Goal: Task Accomplishment & Management: Use online tool/utility

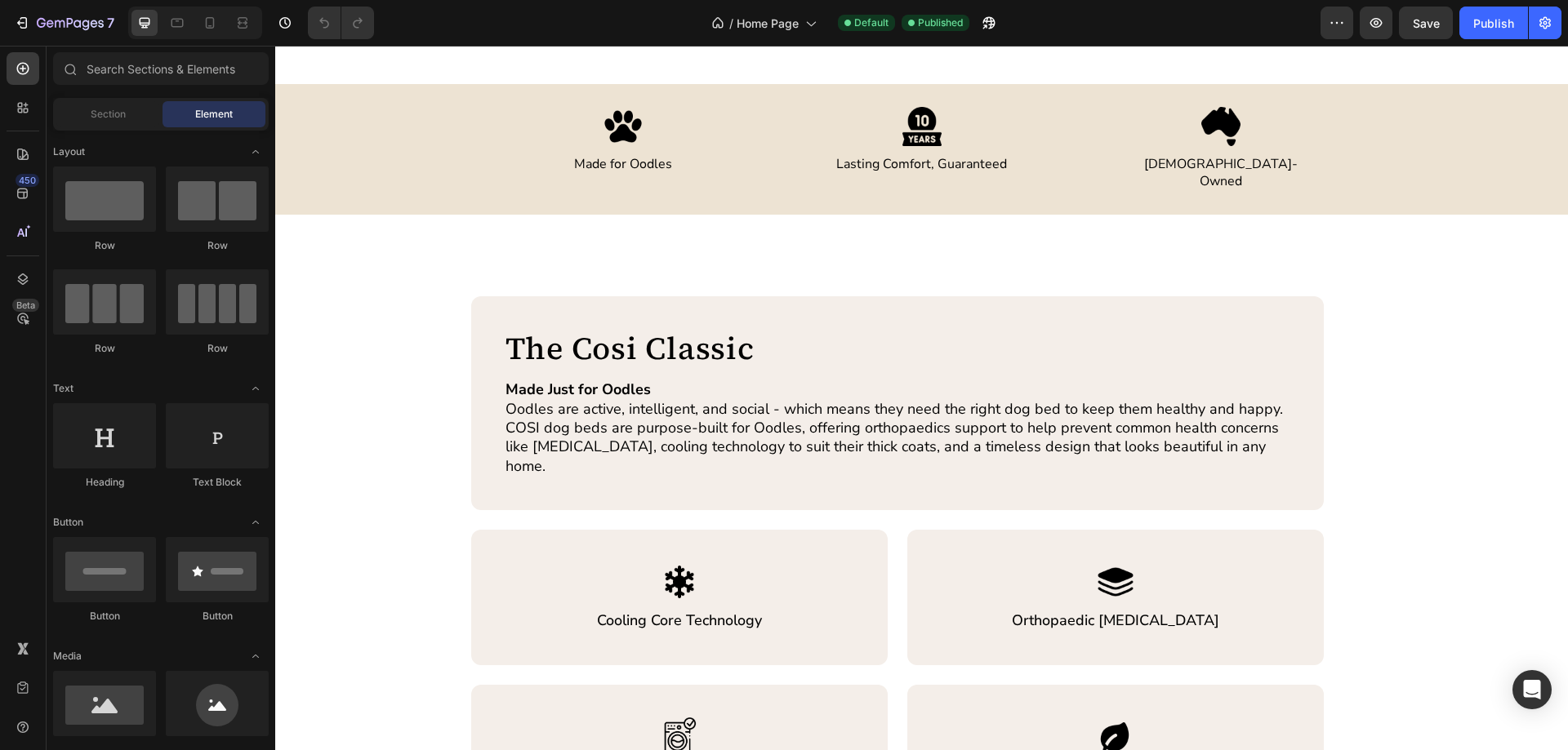
scroll to position [490, 0]
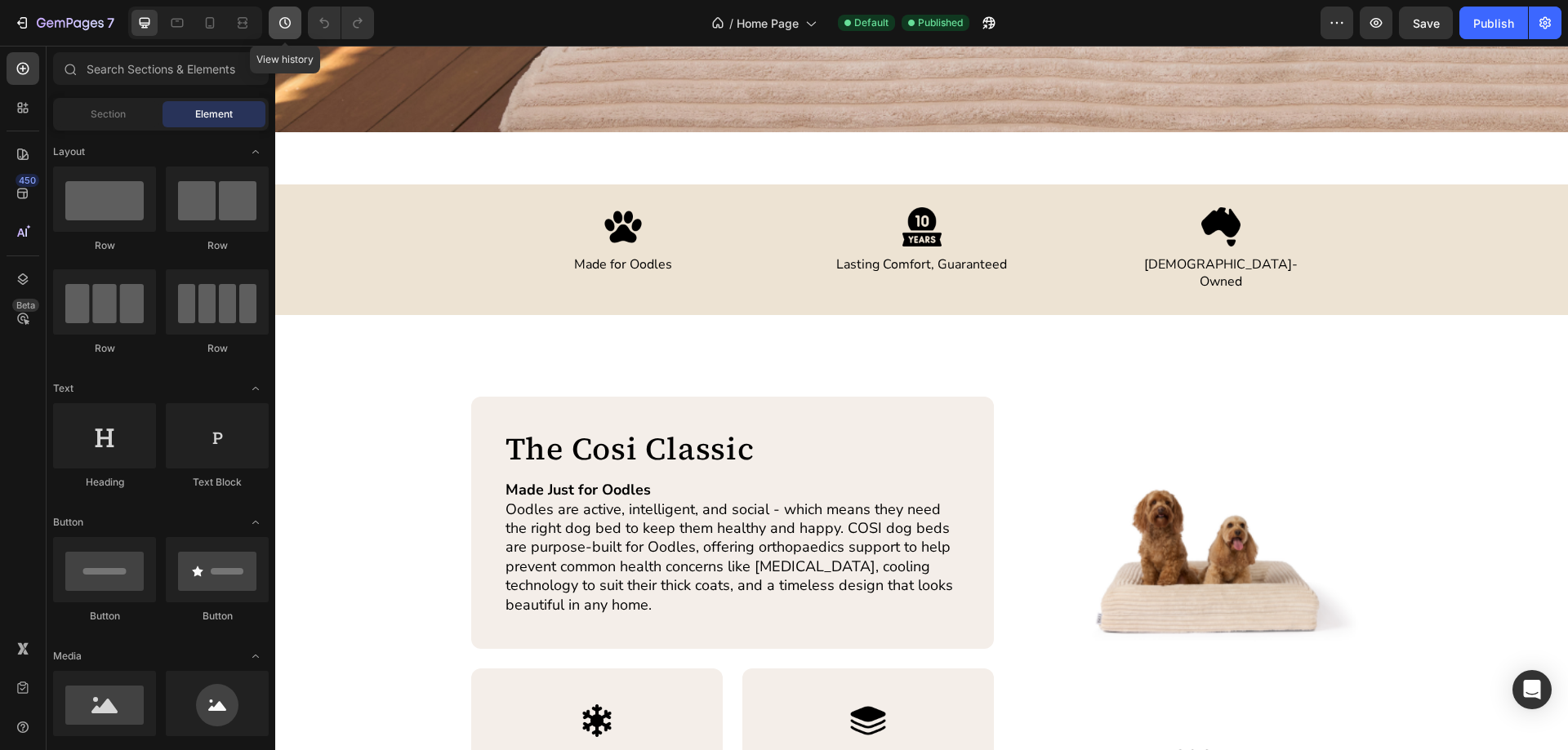
click at [285, 20] on icon "button" at bounding box center [285, 22] width 11 height 11
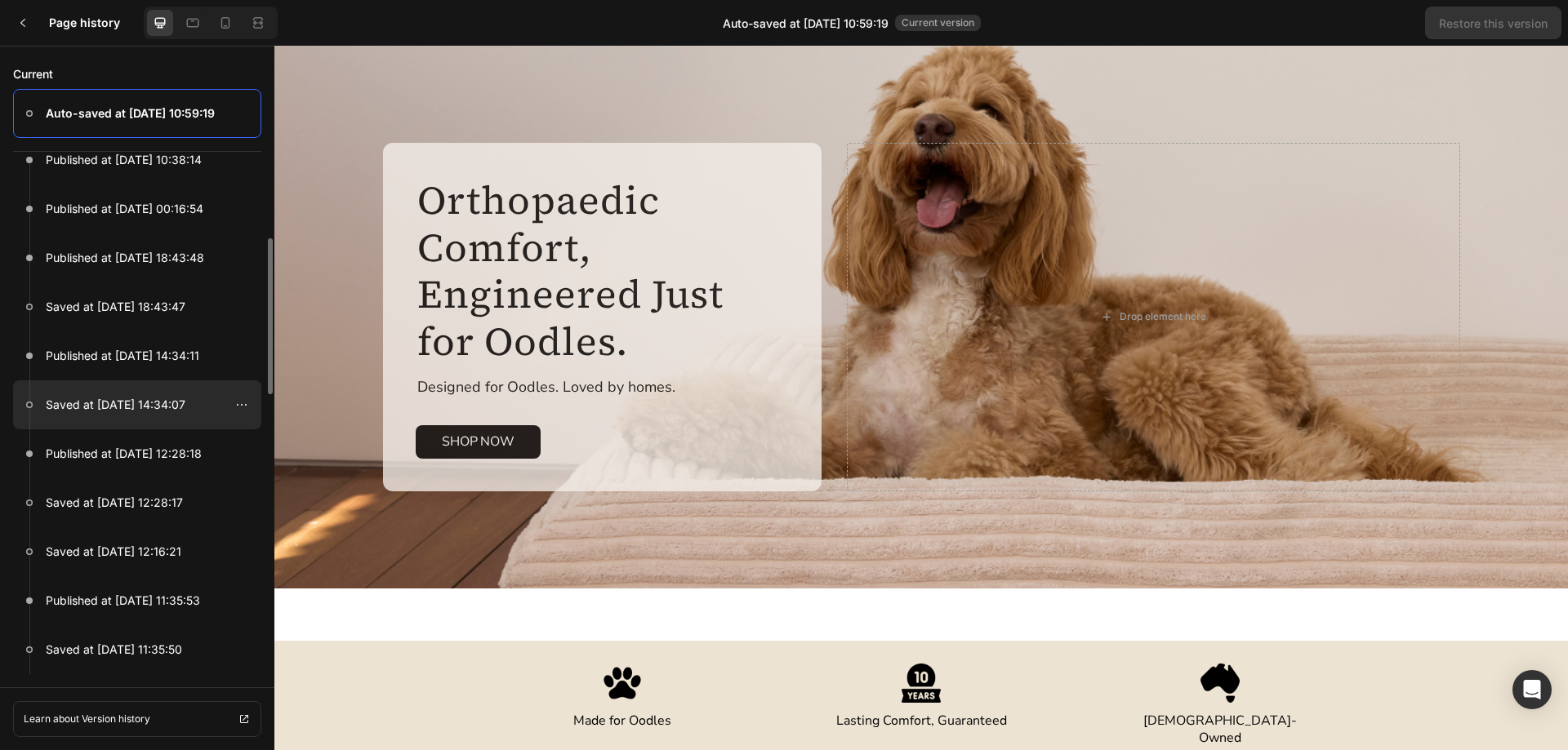
scroll to position [0, 0]
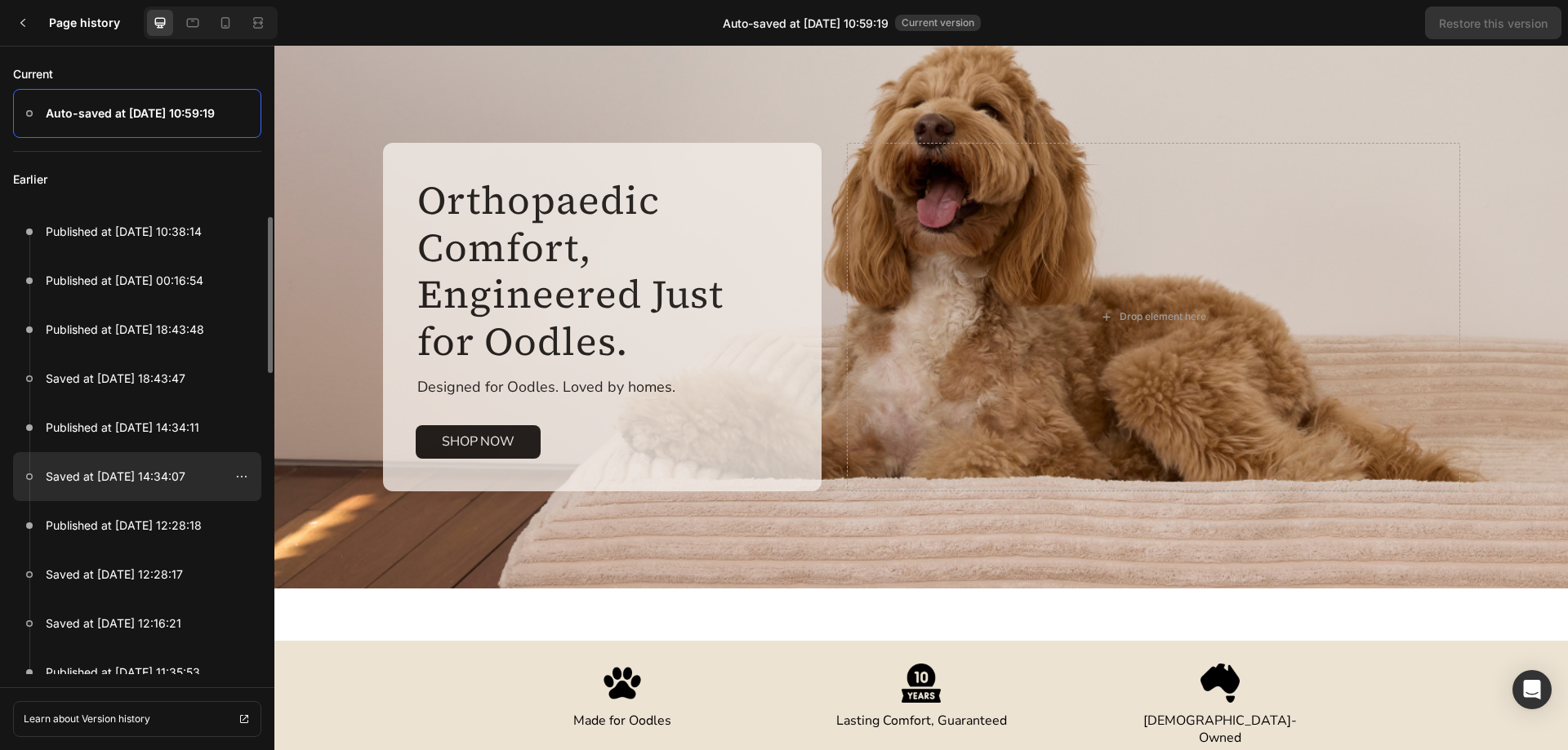
click at [166, 476] on p "Saved at [DATE] 14:34:07" at bounding box center [116, 476] width 140 height 20
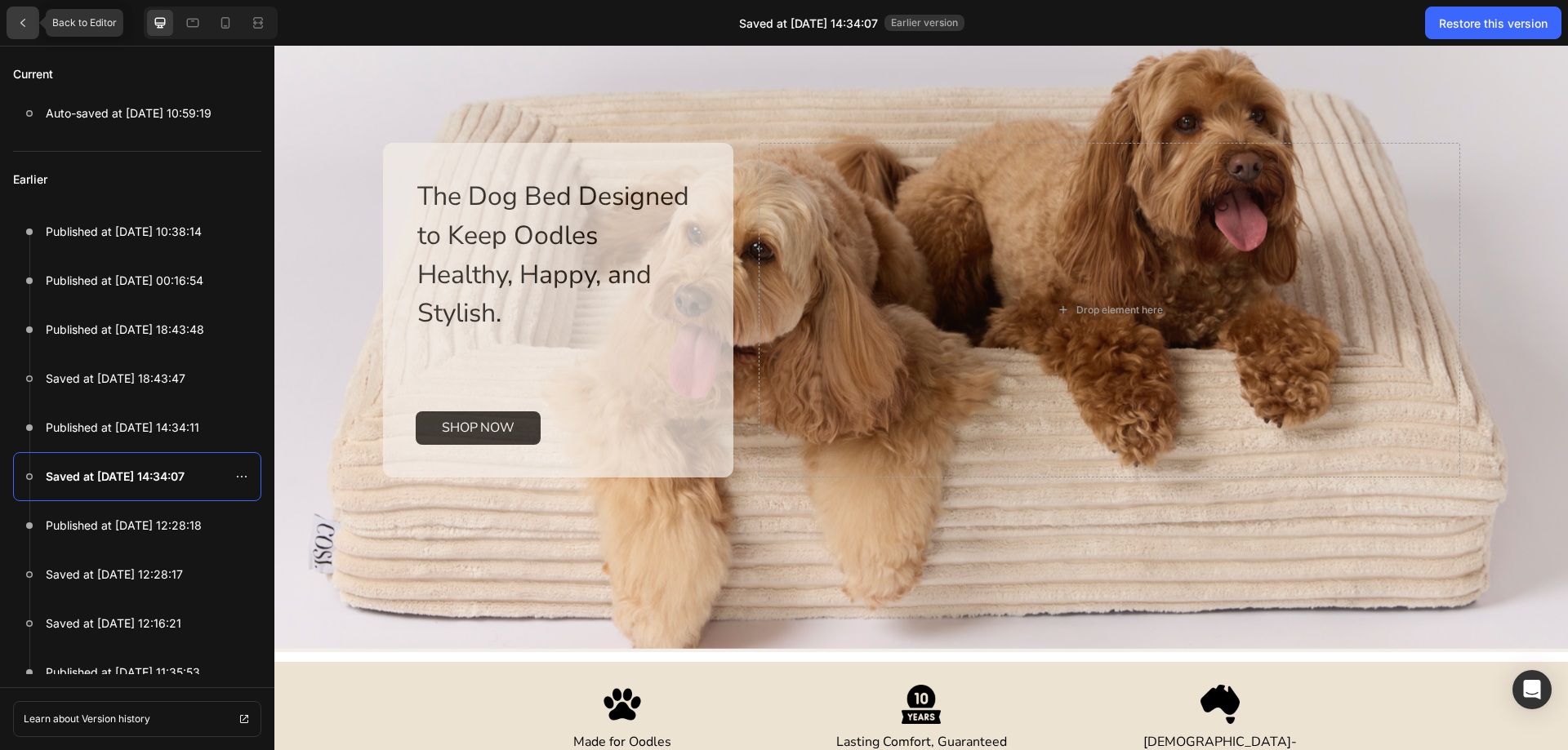
click at [18, 17] on icon at bounding box center [23, 23] width 13 height 13
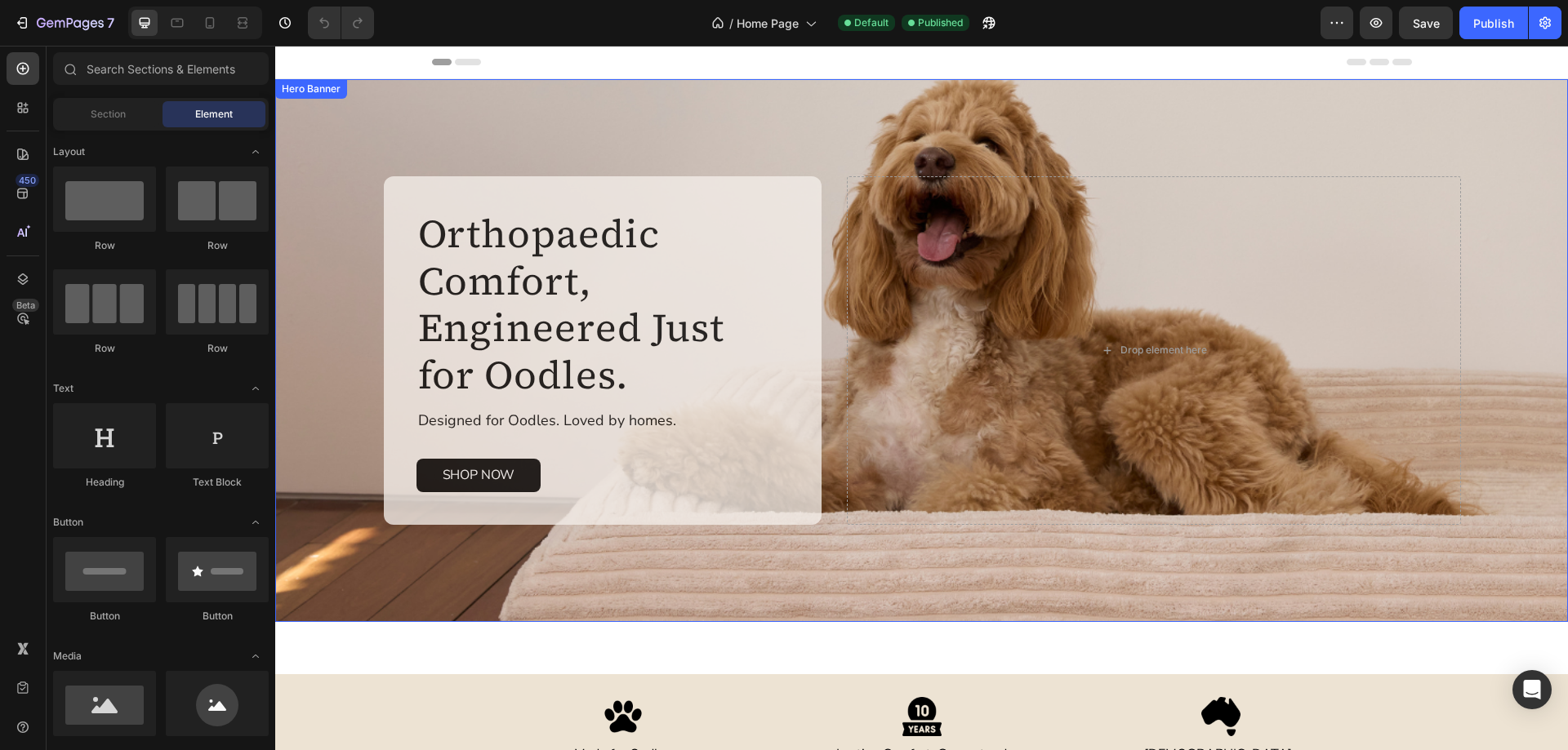
click at [532, 606] on div "Orthopaedic Comfort, Engineered Just for Oodles. Heading Designed for Oodles. L…" at bounding box center [921, 350] width 1117 height 543
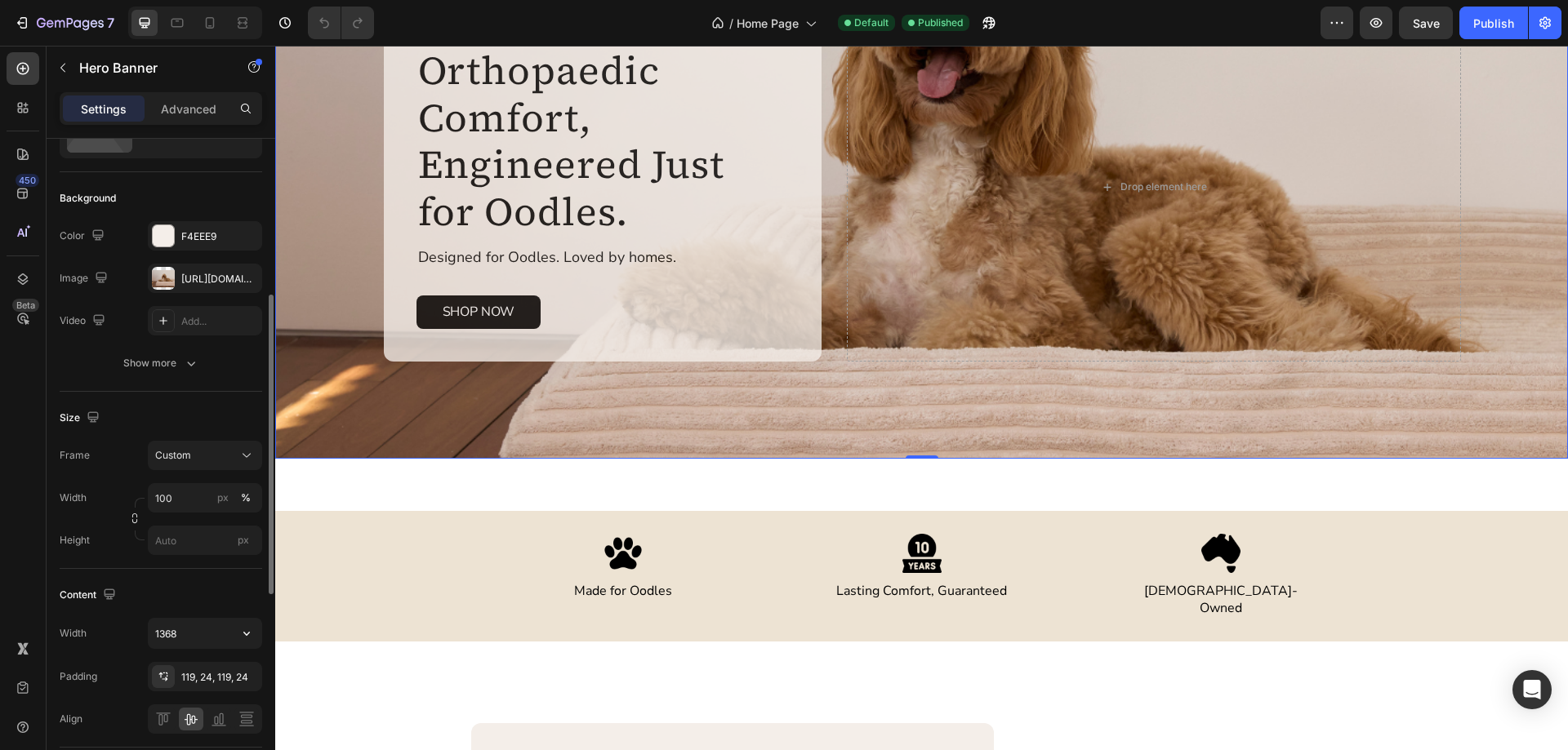
scroll to position [163, 0]
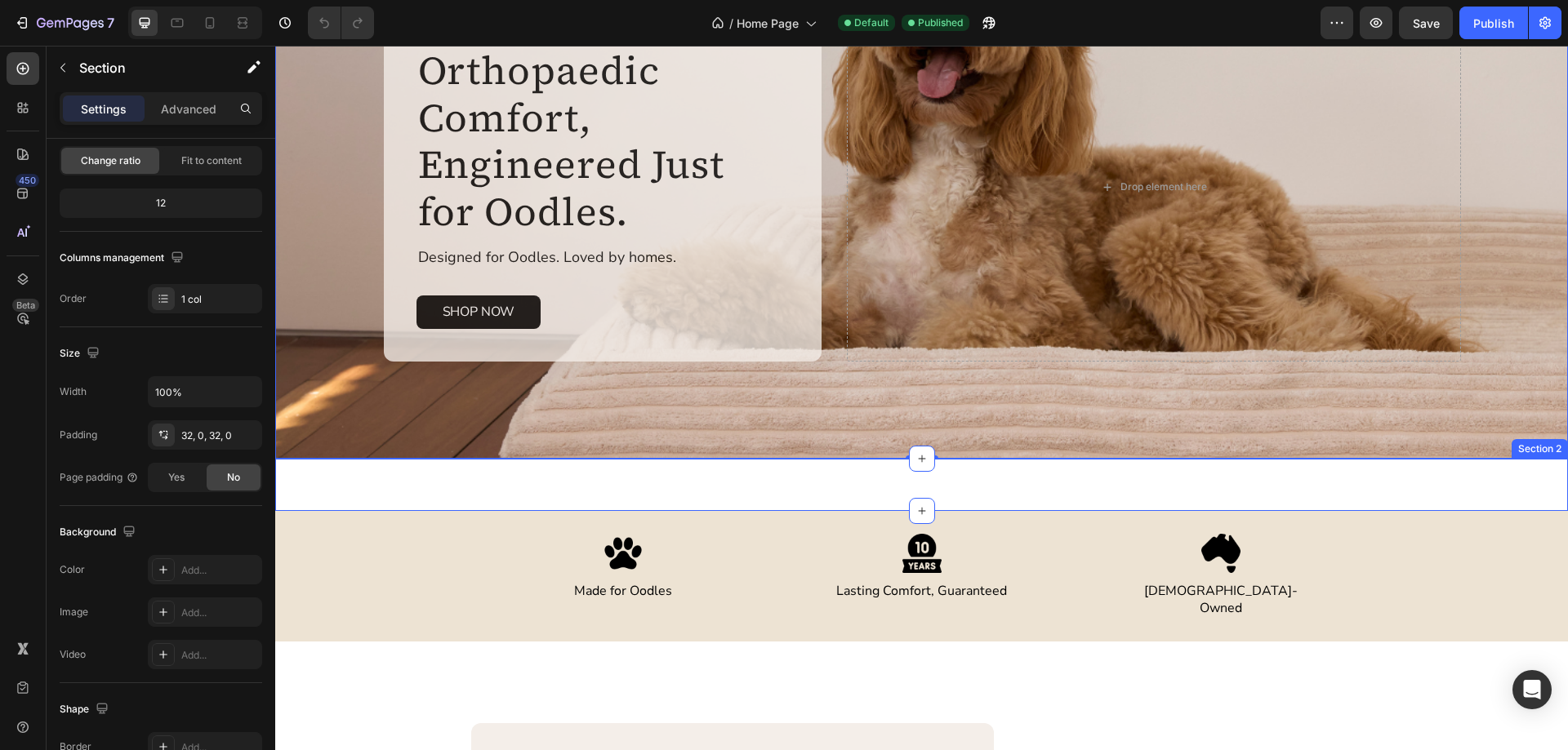
click at [617, 498] on div "Orthopaedic Comfort, Engineered Just for Oodles. Heading Designed for Oodles. L…" at bounding box center [920, 485] width 1292 height 52
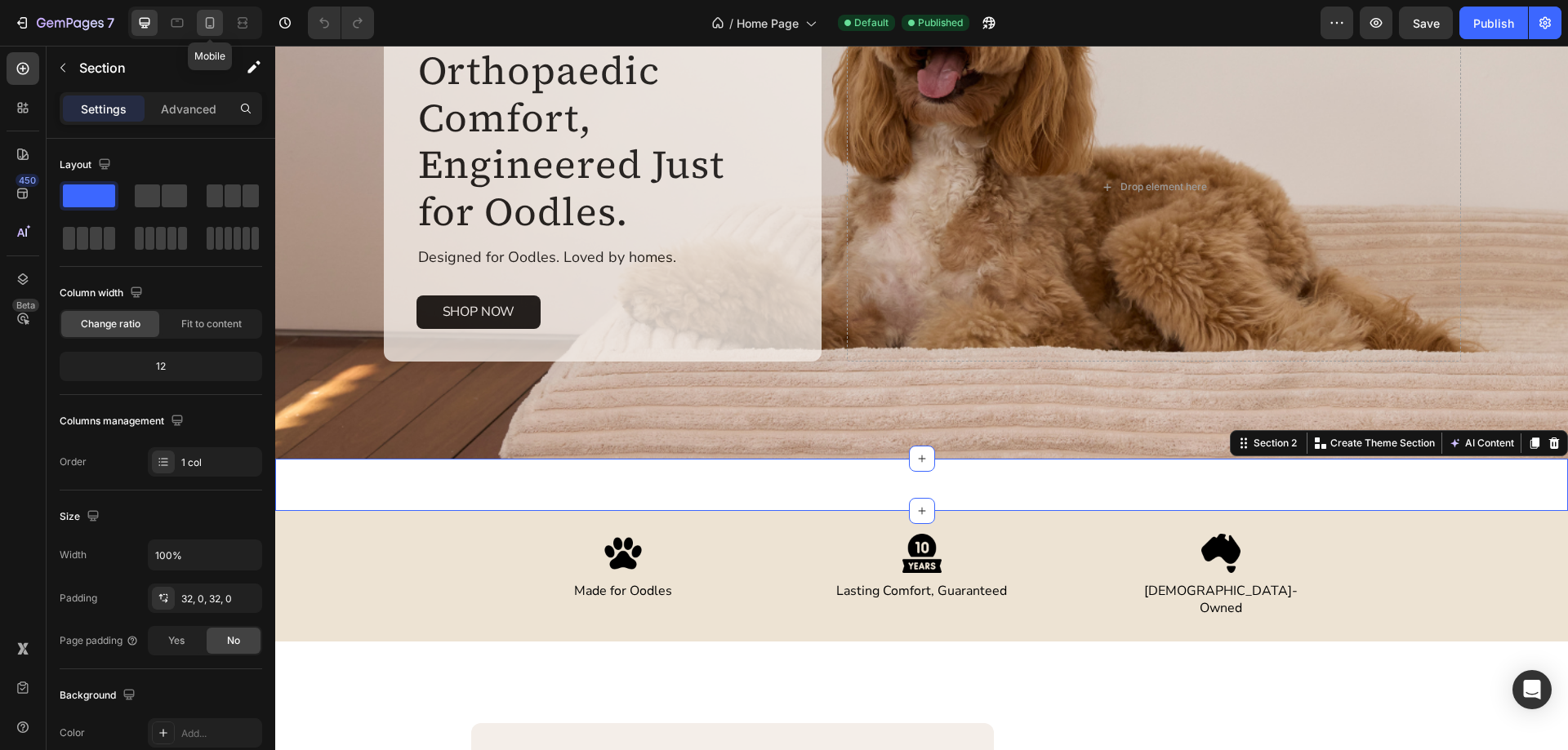
click at [211, 24] on icon at bounding box center [210, 23] width 17 height 17
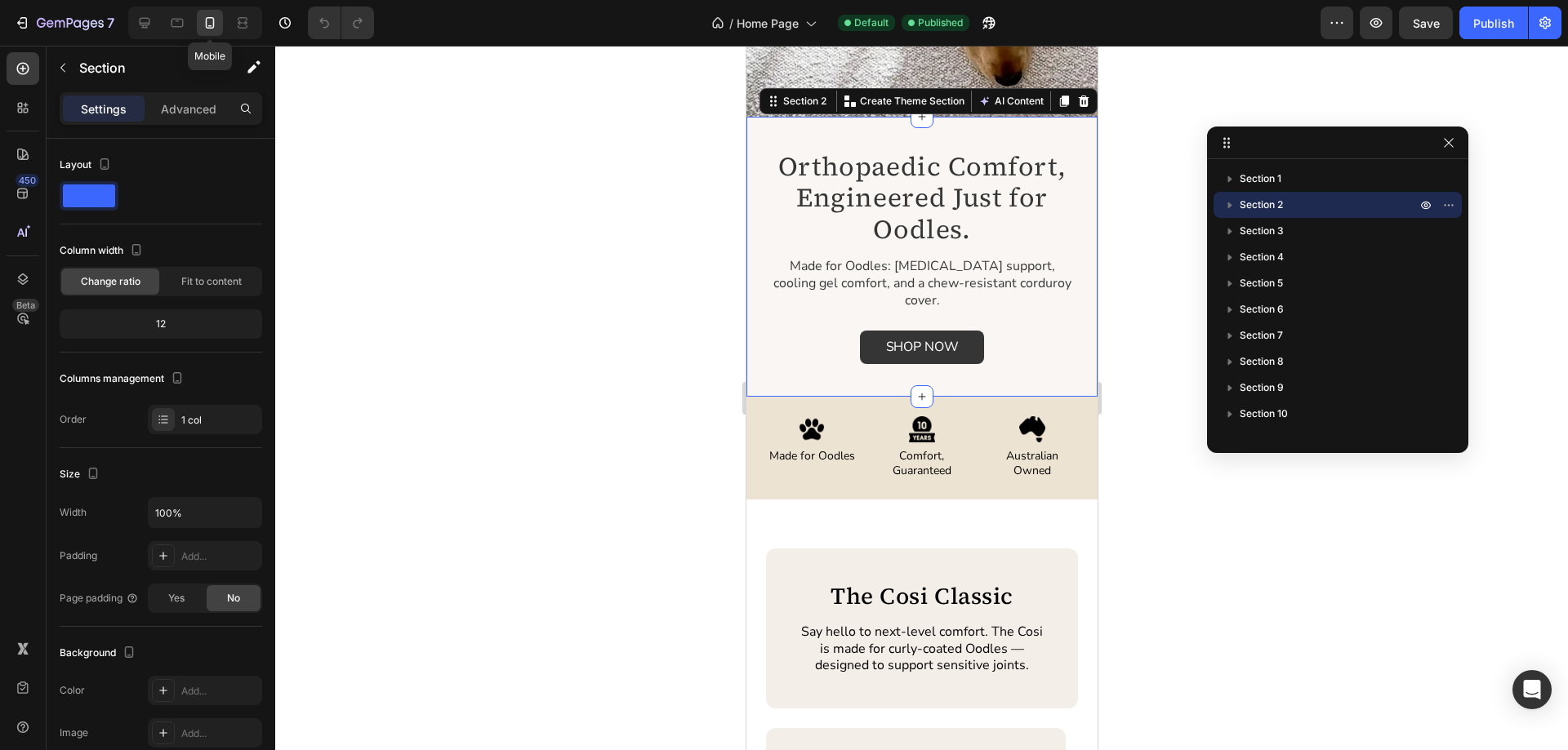
scroll to position [320, 0]
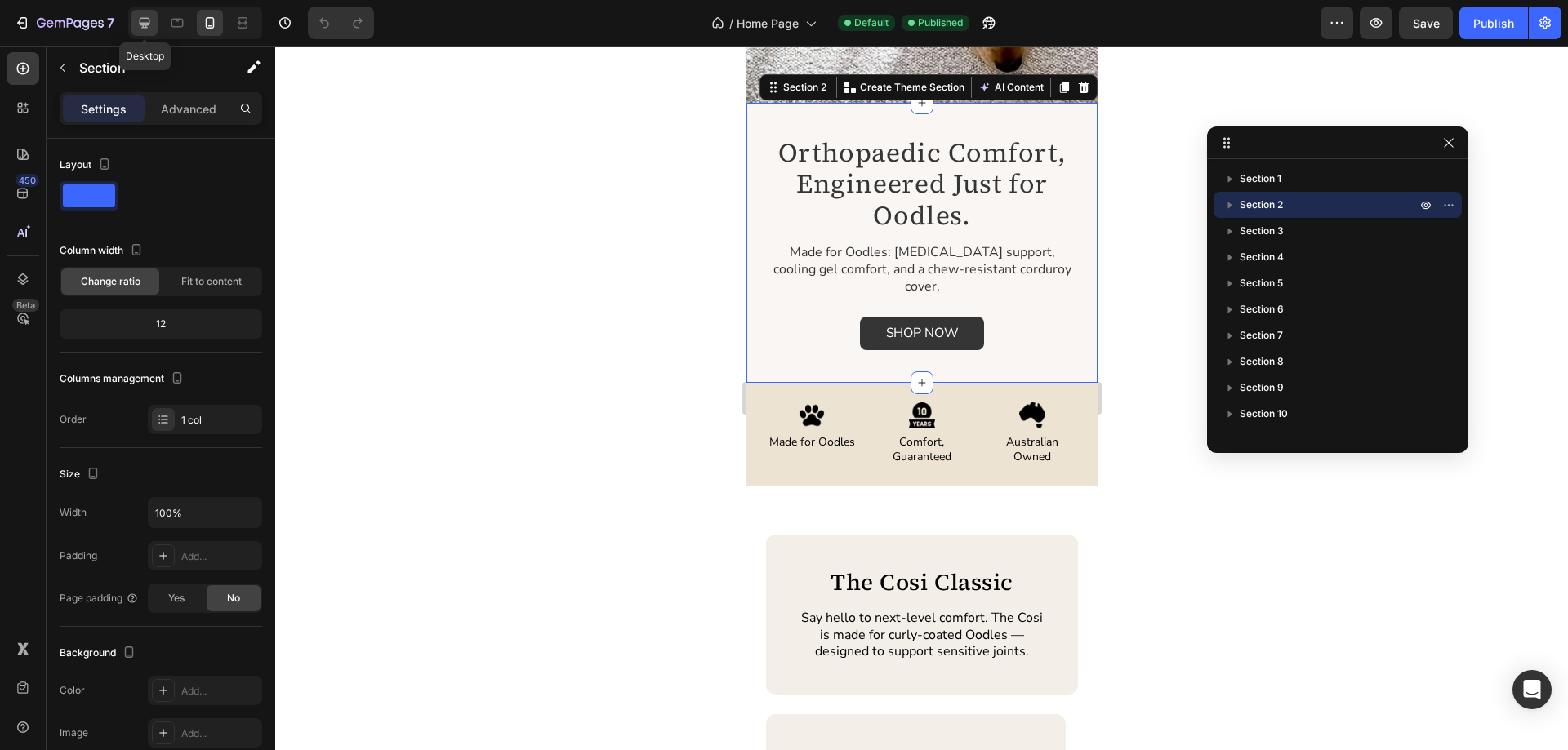
click at [151, 21] on icon at bounding box center [144, 23] width 17 height 17
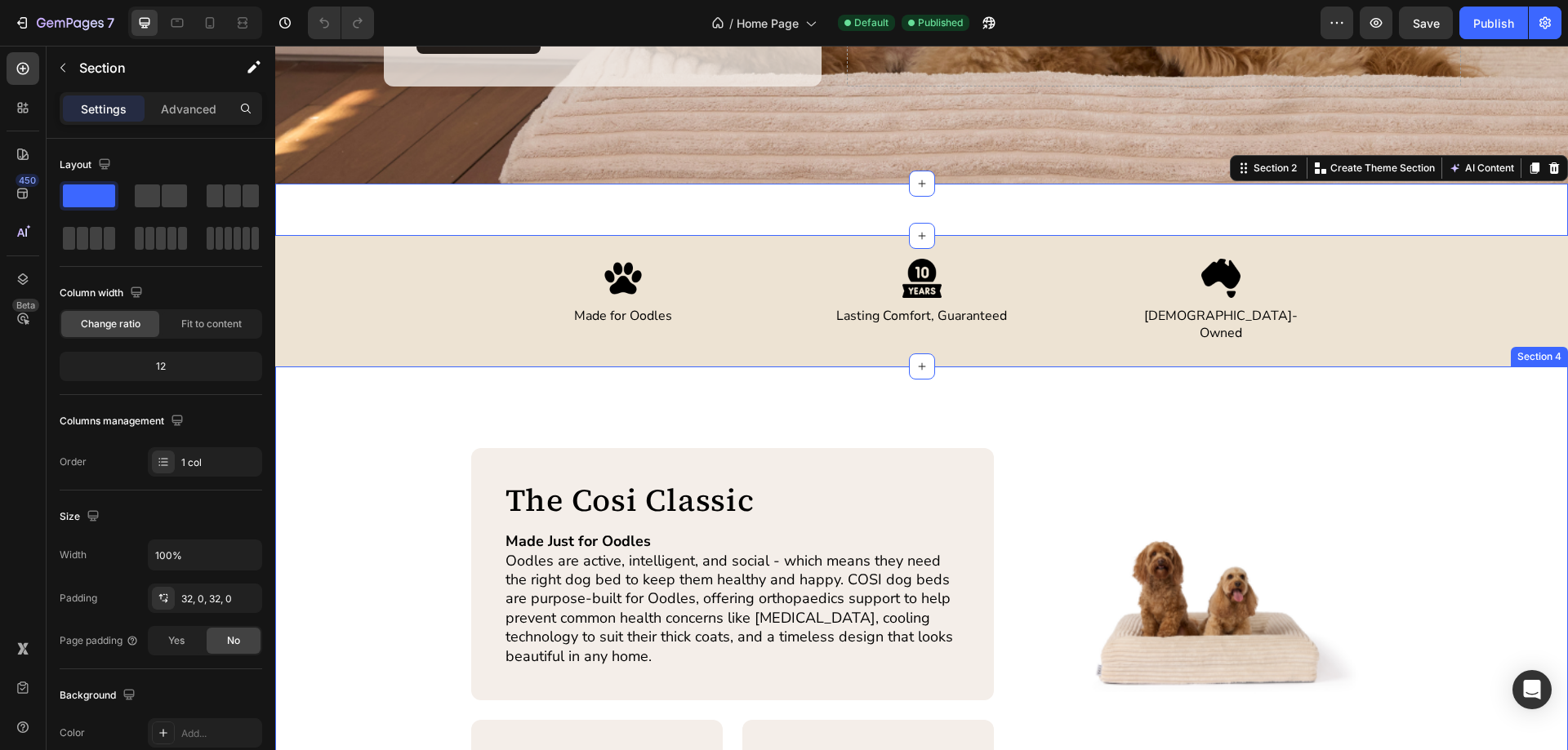
scroll to position [356, 0]
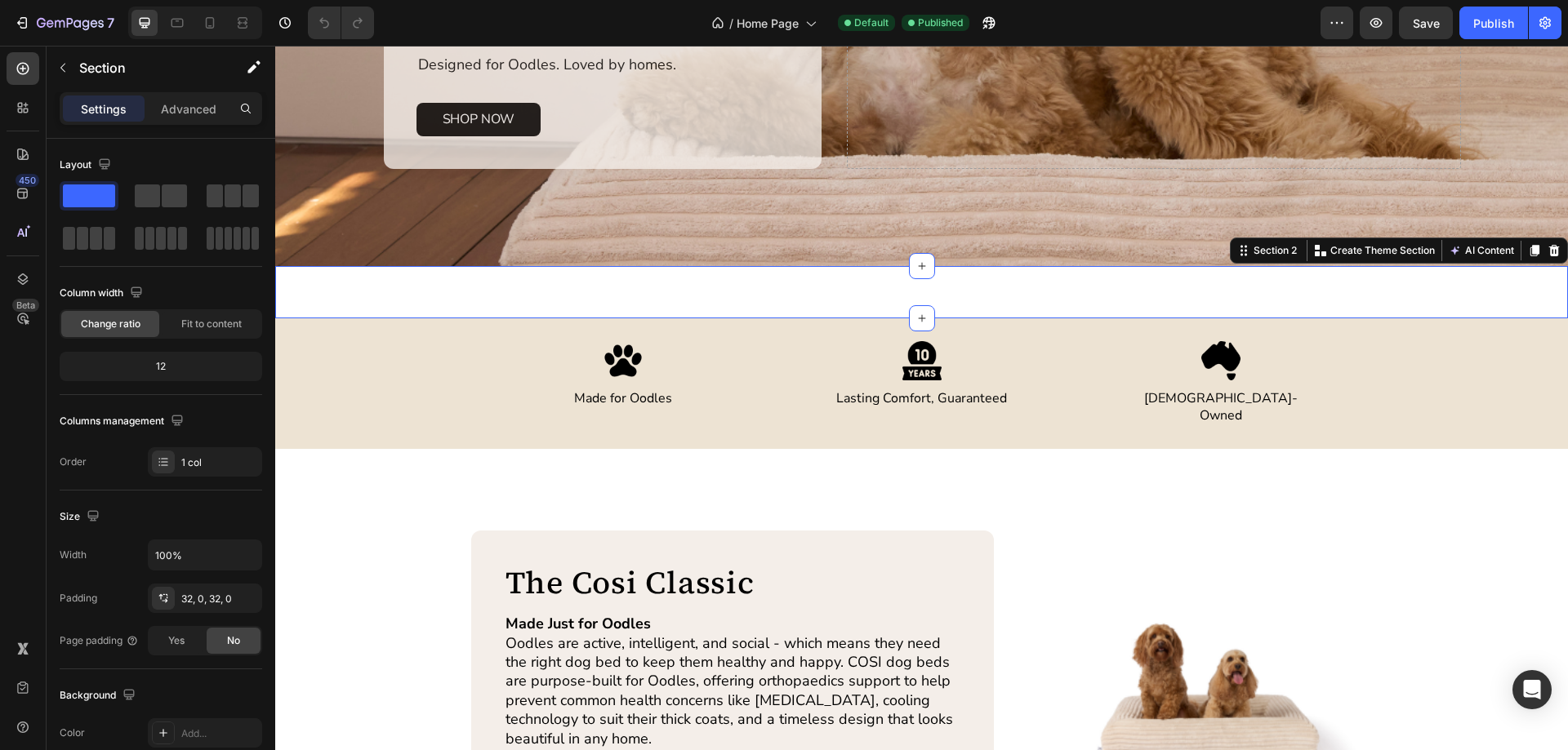
click at [719, 280] on div "Orthopaedic Comfort, Engineered Just for Oodles. Heading Designed for Oodles. L…" at bounding box center [920, 293] width 1292 height 52
click at [202, 104] on p "Advanced" at bounding box center [189, 109] width 56 height 17
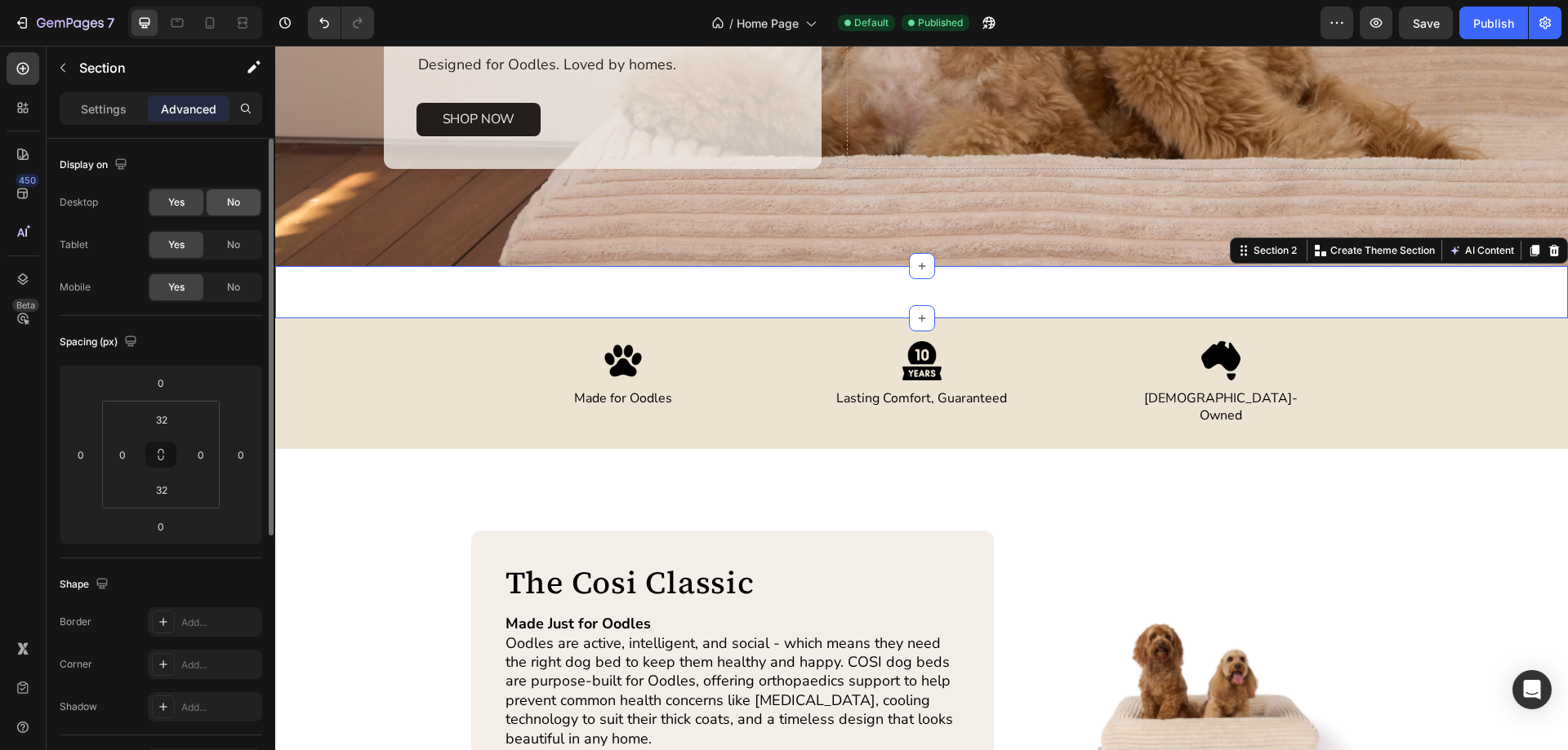
click at [225, 203] on div "No" at bounding box center [234, 202] width 54 height 26
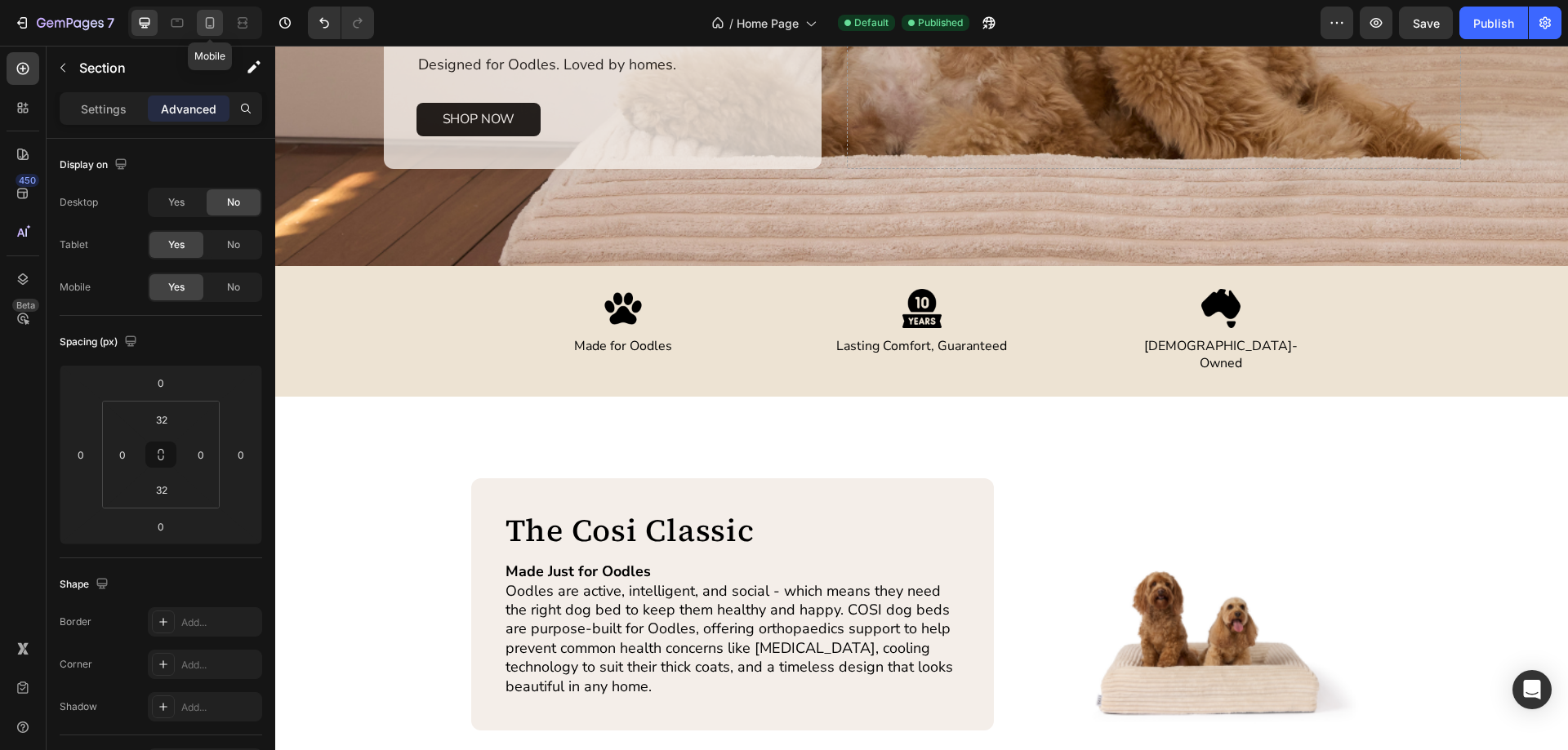
click at [206, 20] on icon at bounding box center [211, 22] width 9 height 11
type input "0"
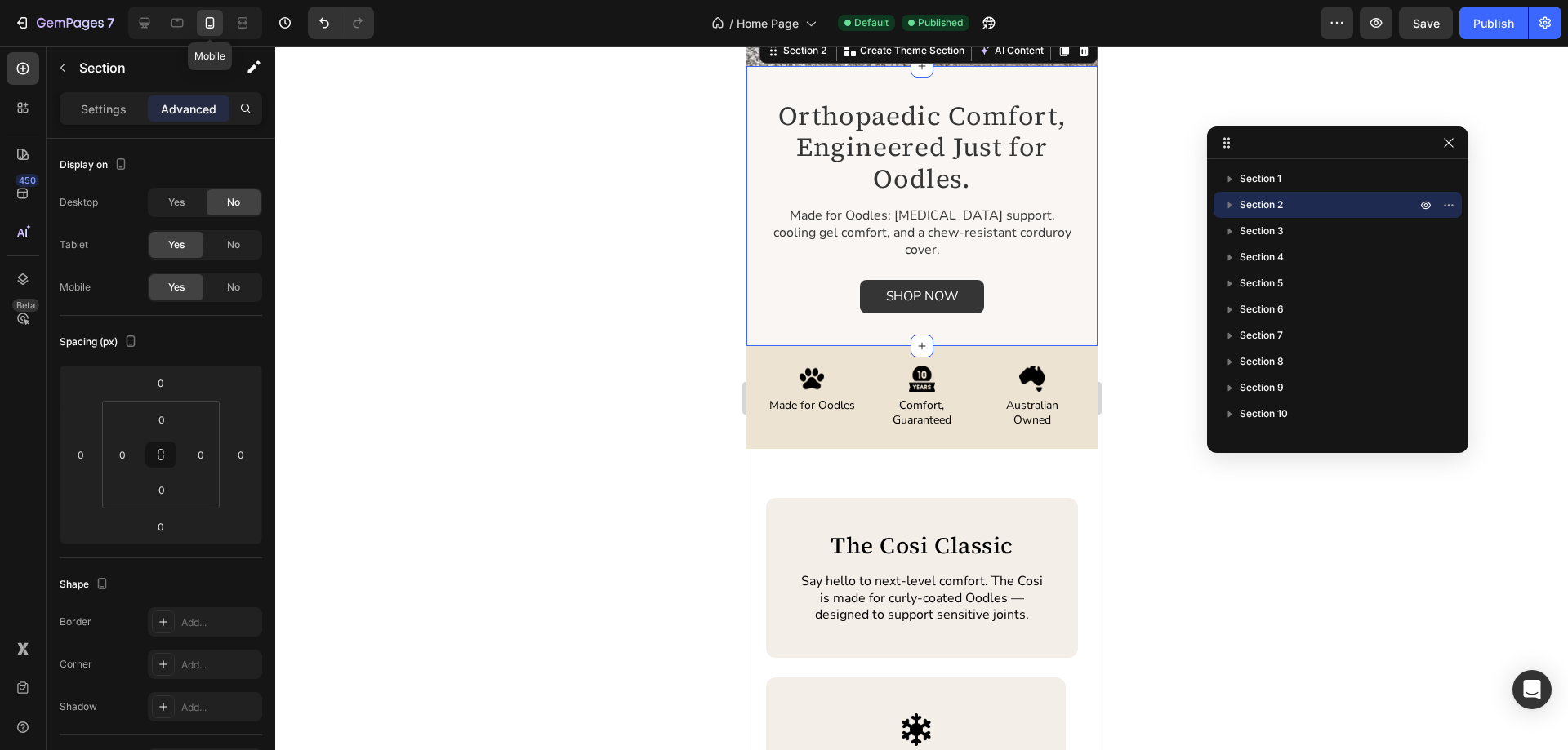
scroll to position [320, 0]
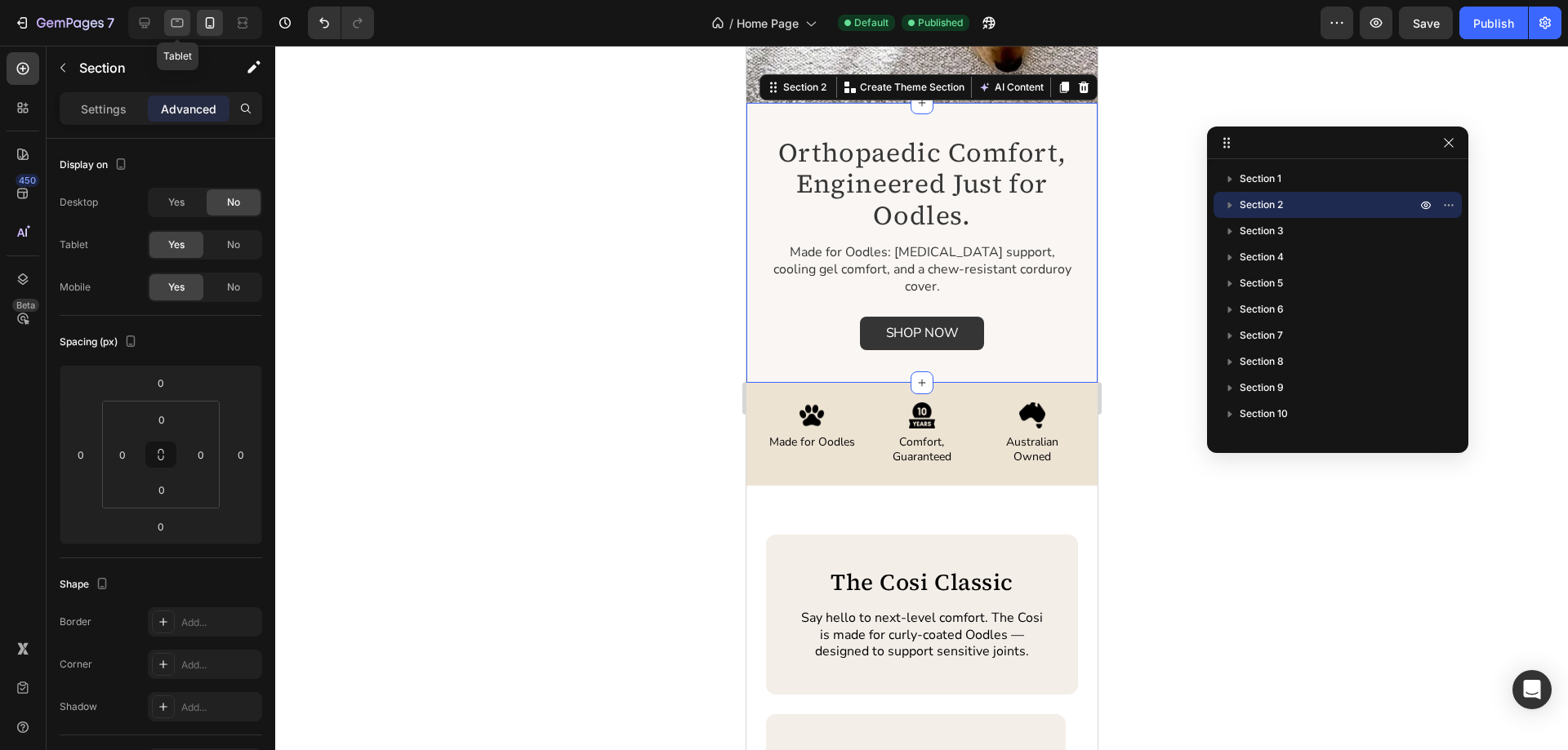
click at [179, 20] on icon at bounding box center [177, 23] width 17 height 17
type input "32"
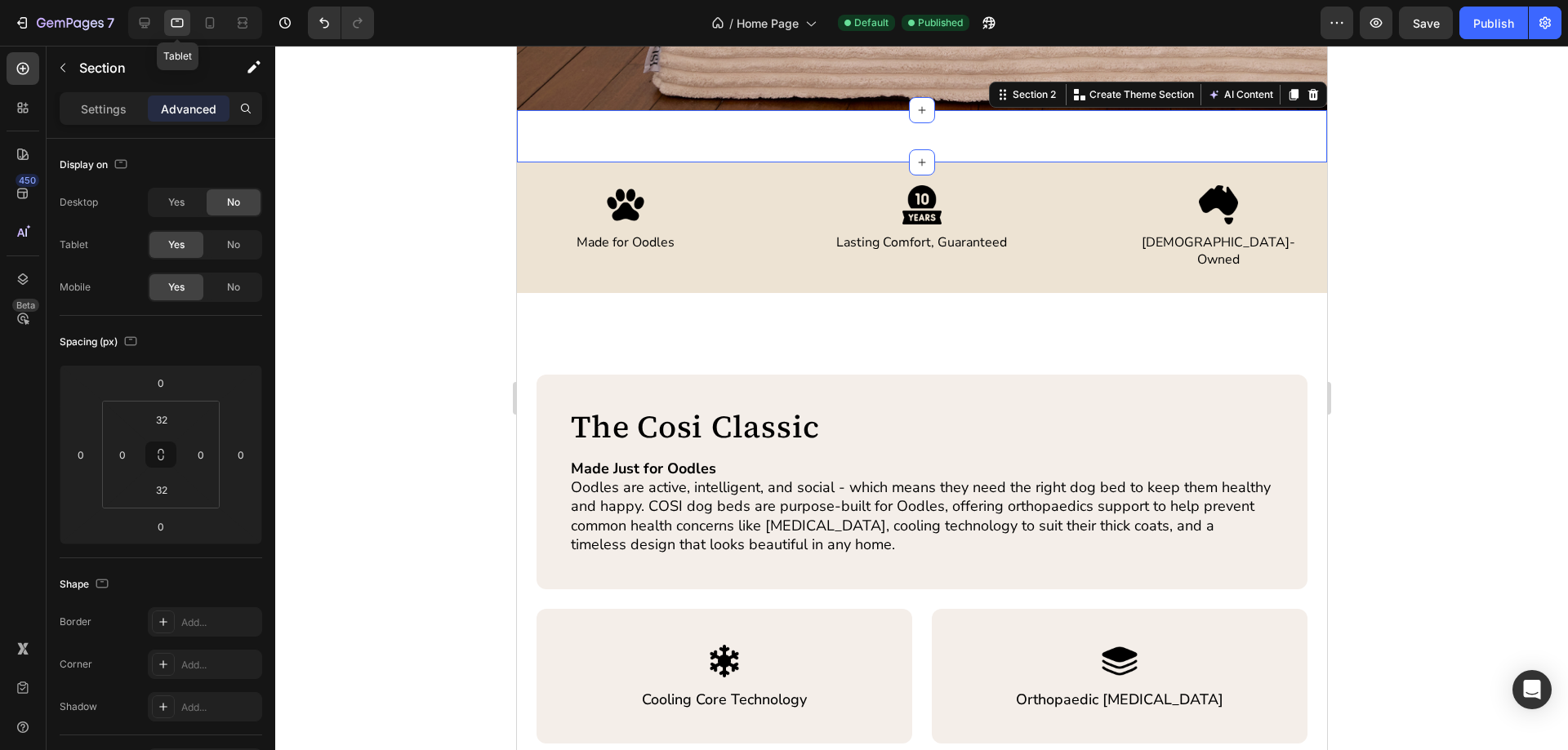
scroll to position [521, 0]
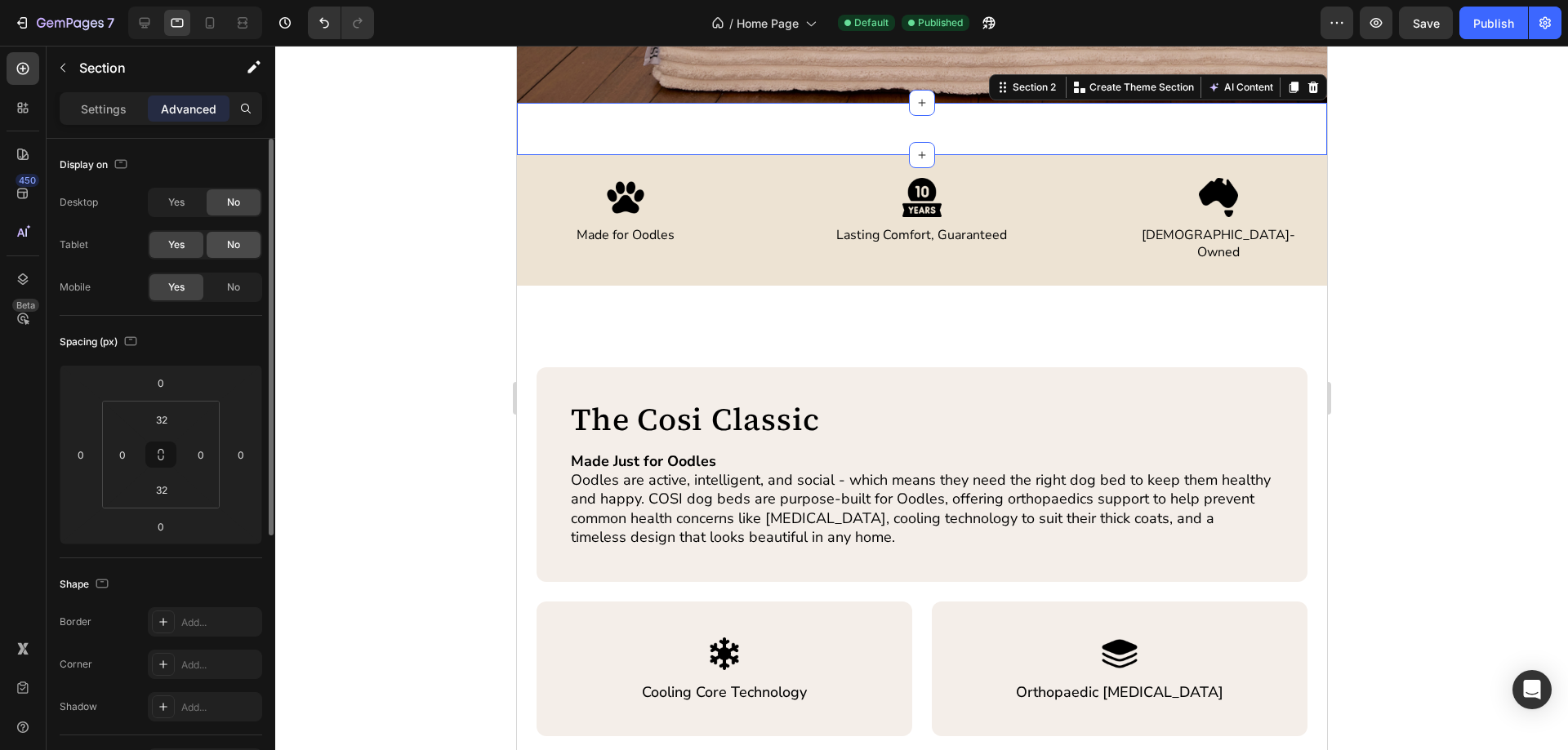
click at [235, 244] on span "No" at bounding box center [234, 245] width 13 height 15
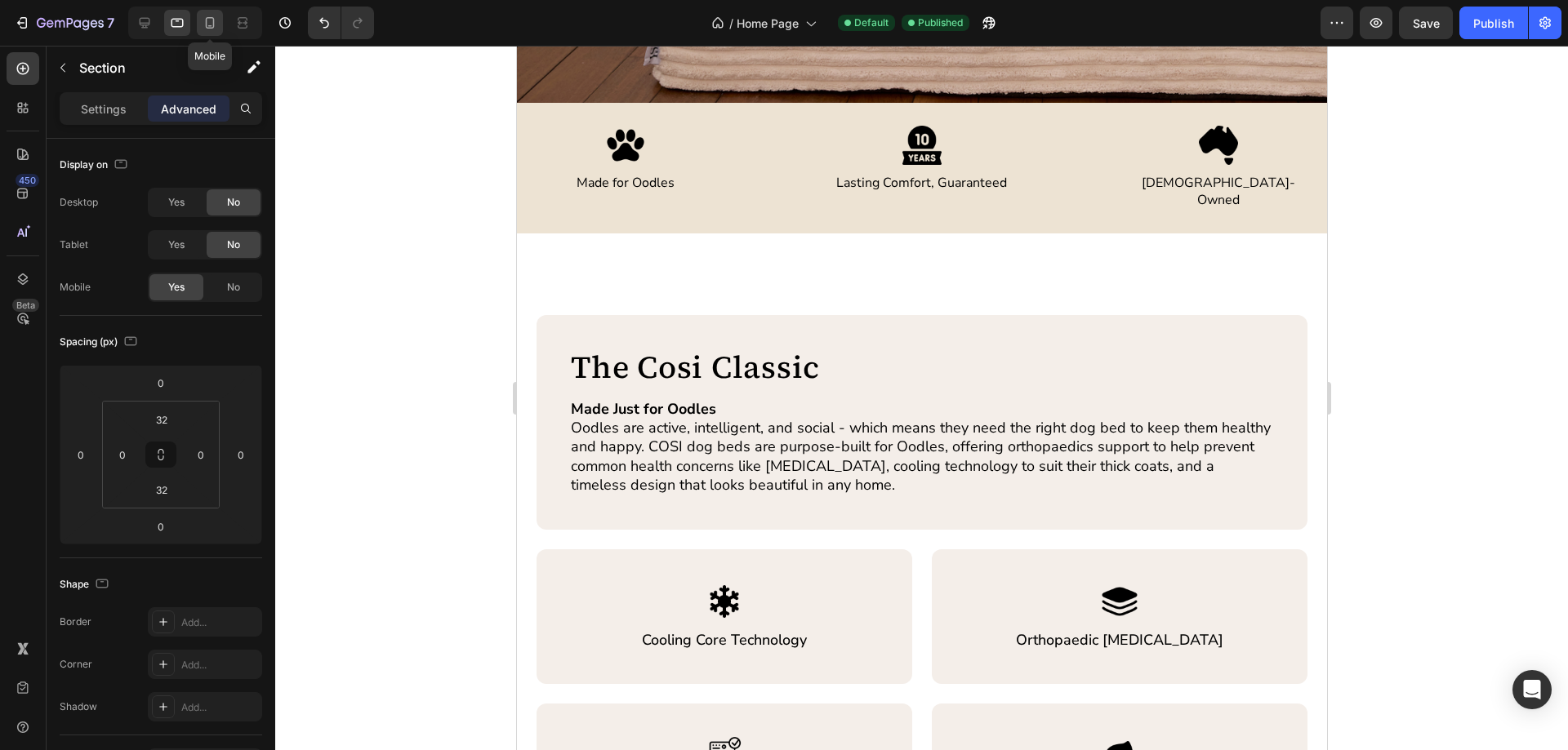
click at [211, 17] on icon at bounding box center [211, 22] width 9 height 11
type input "0"
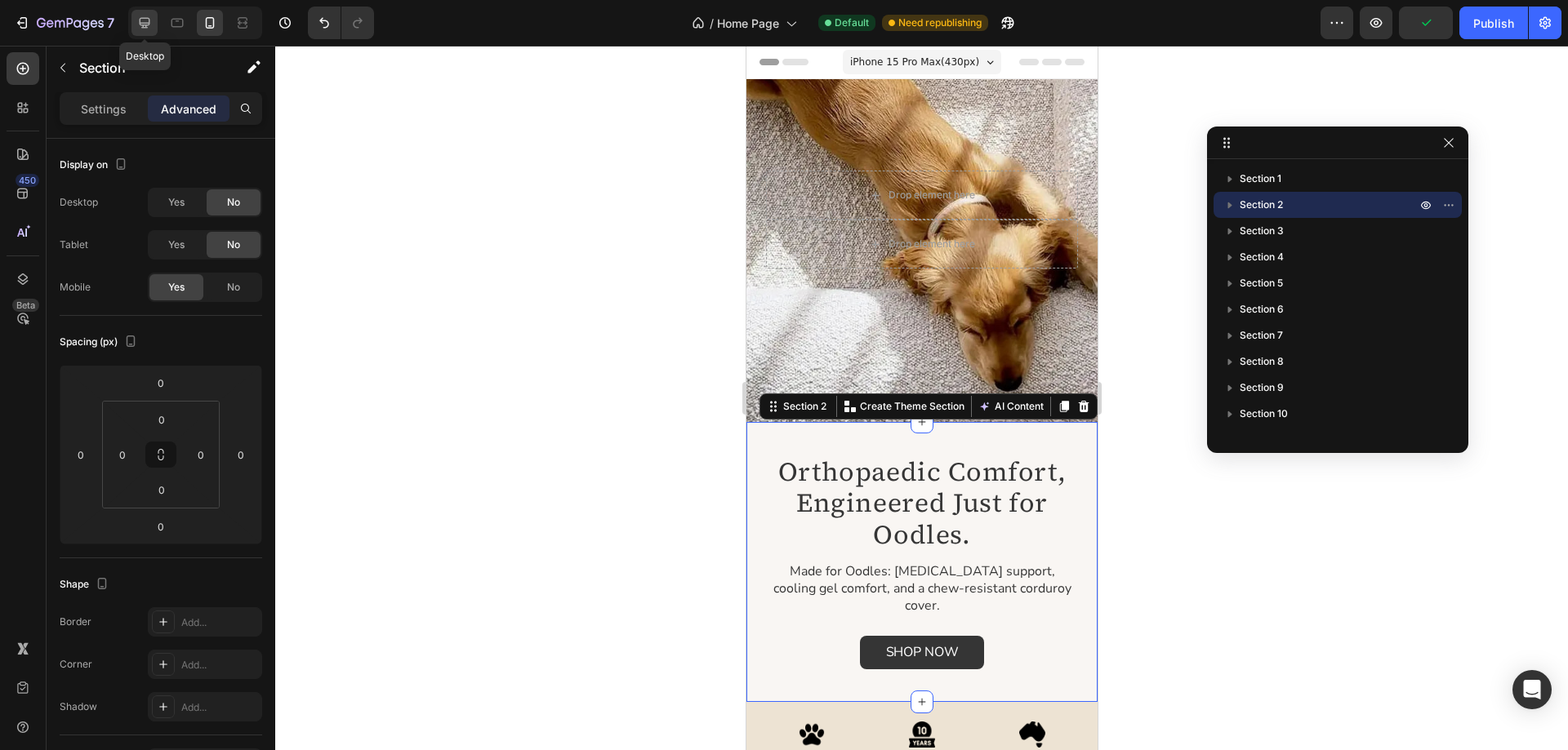
click at [141, 17] on icon at bounding box center [144, 23] width 17 height 17
type input "32"
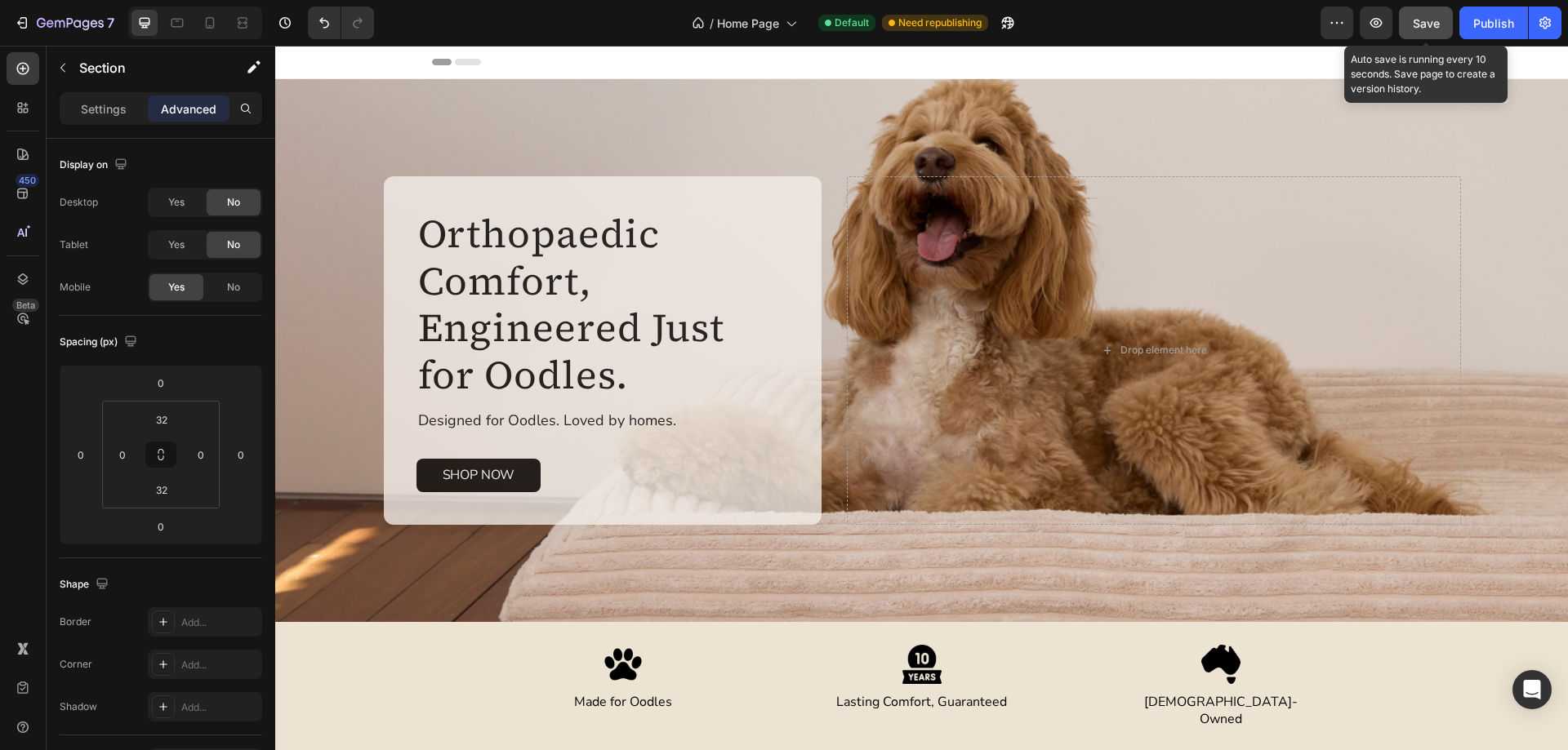
click at [1411, 17] on button "Save" at bounding box center [1425, 22] width 54 height 33
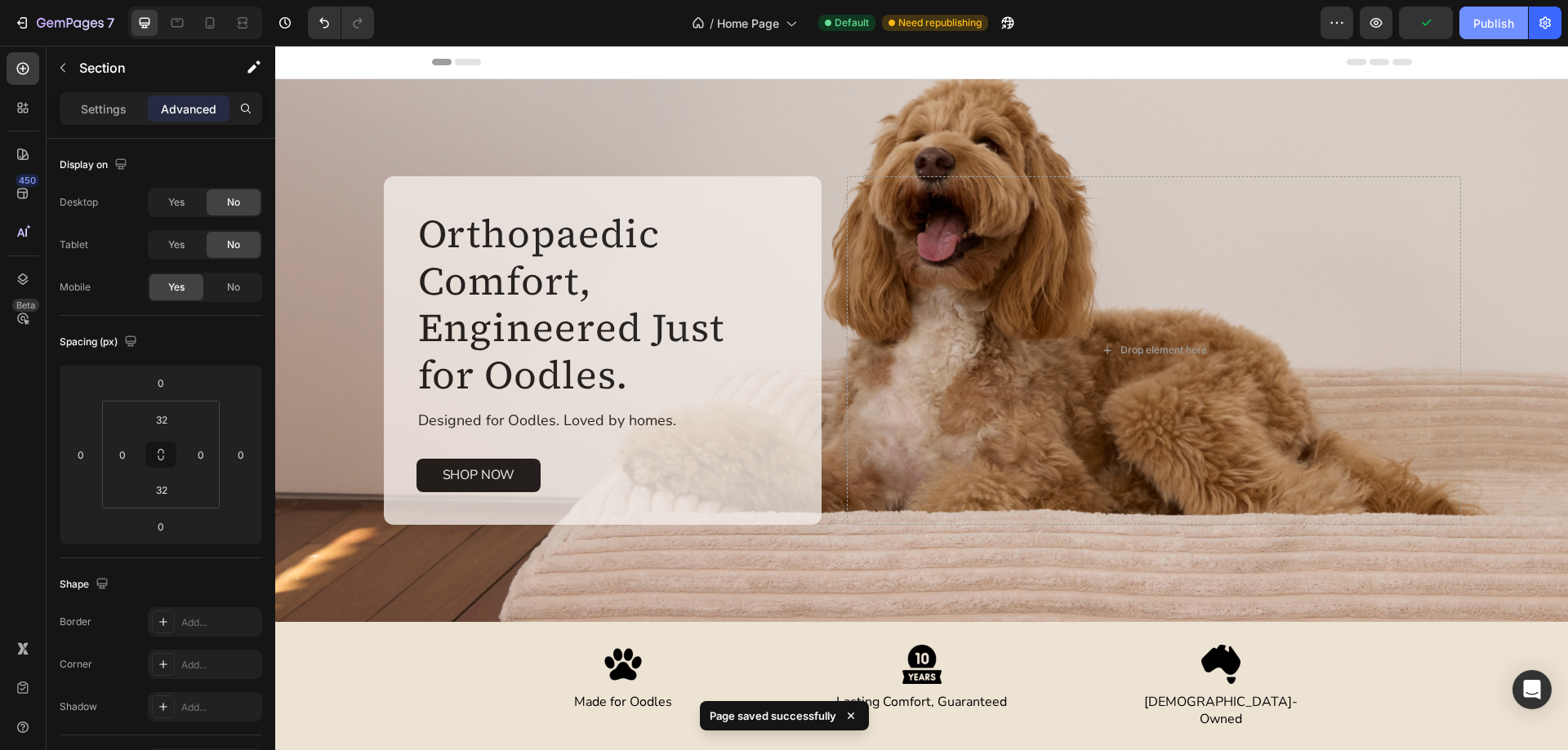
click at [1491, 25] on div "Publish" at bounding box center [1493, 23] width 41 height 17
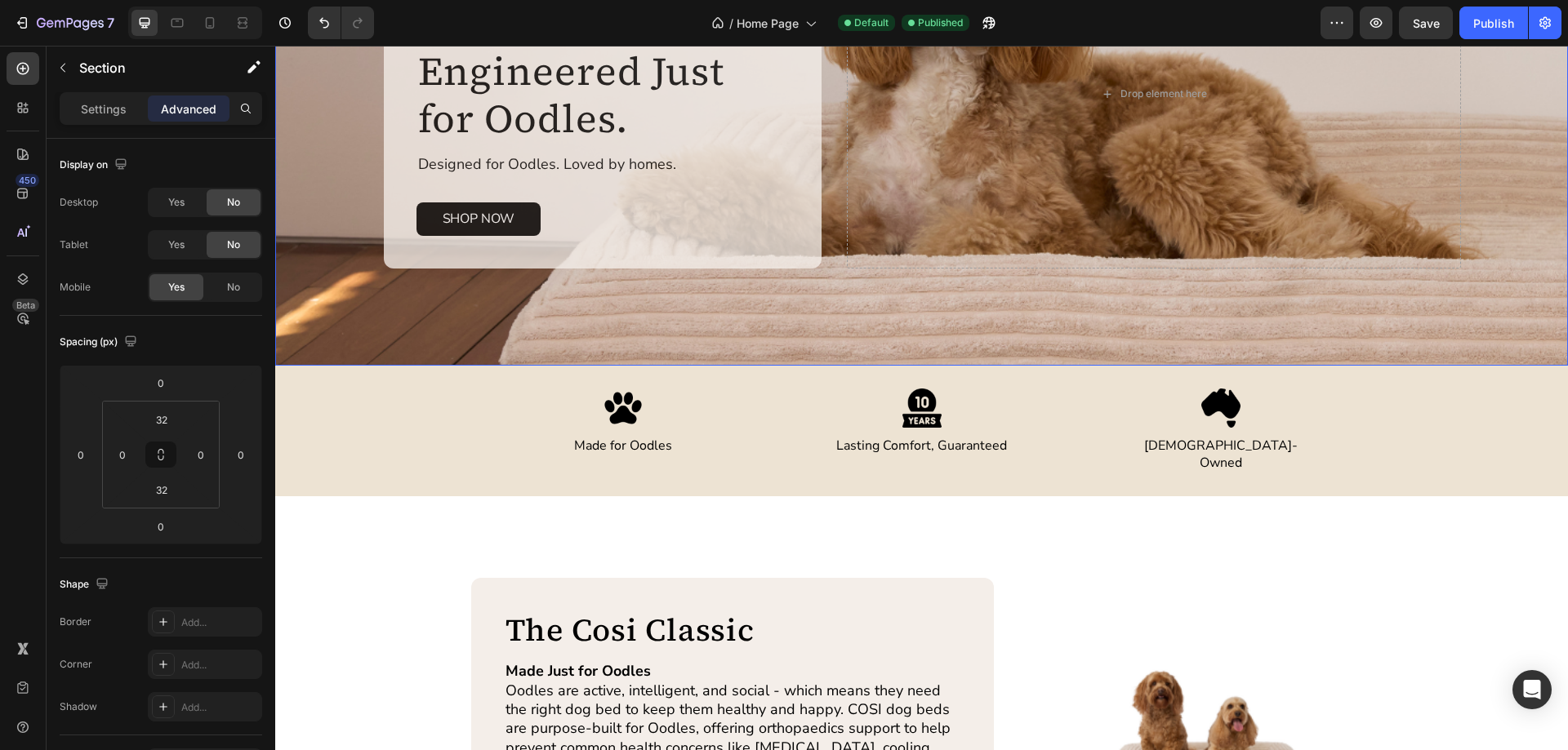
scroll to position [408, 0]
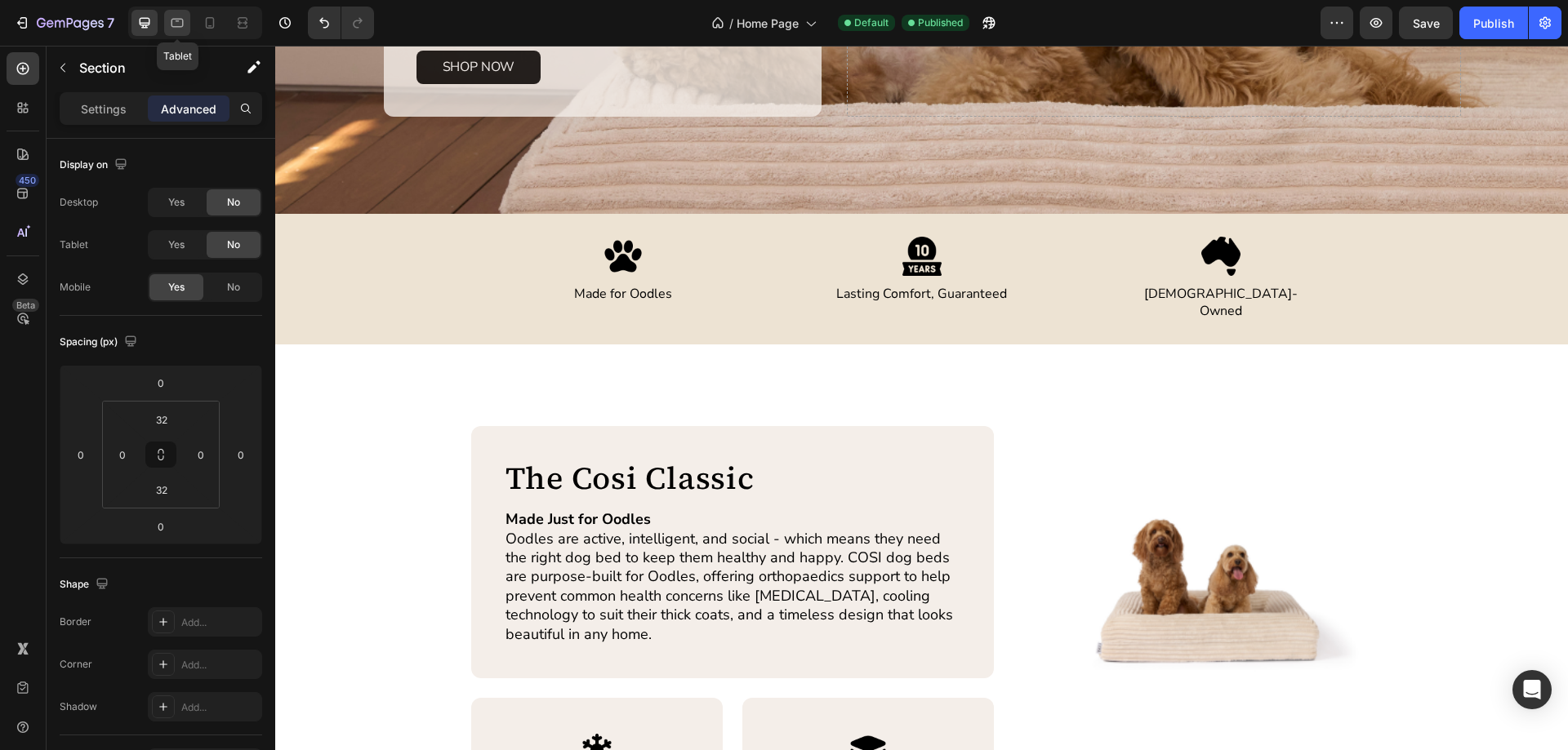
click at [183, 23] on icon at bounding box center [177, 23] width 12 height 9
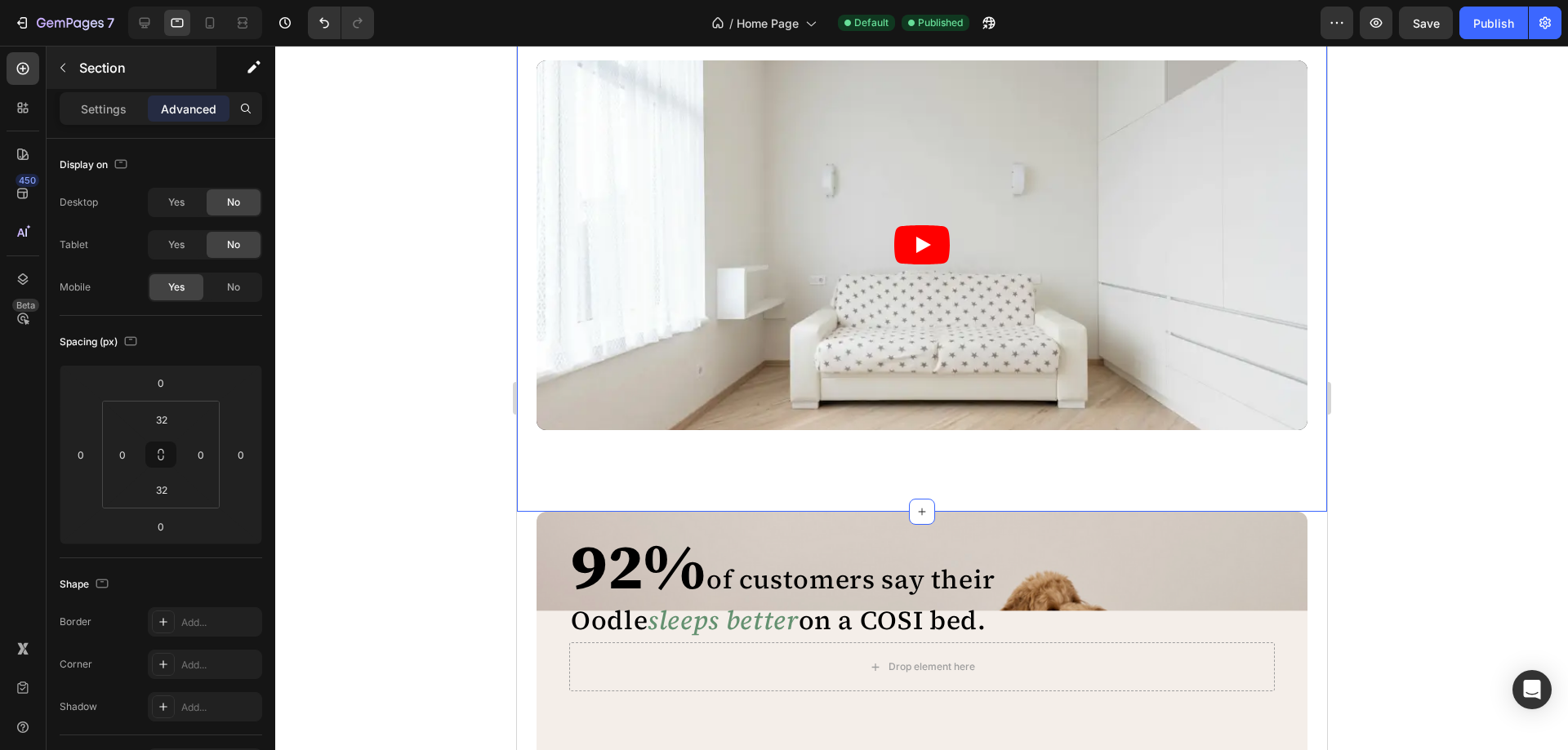
scroll to position [2719, 0]
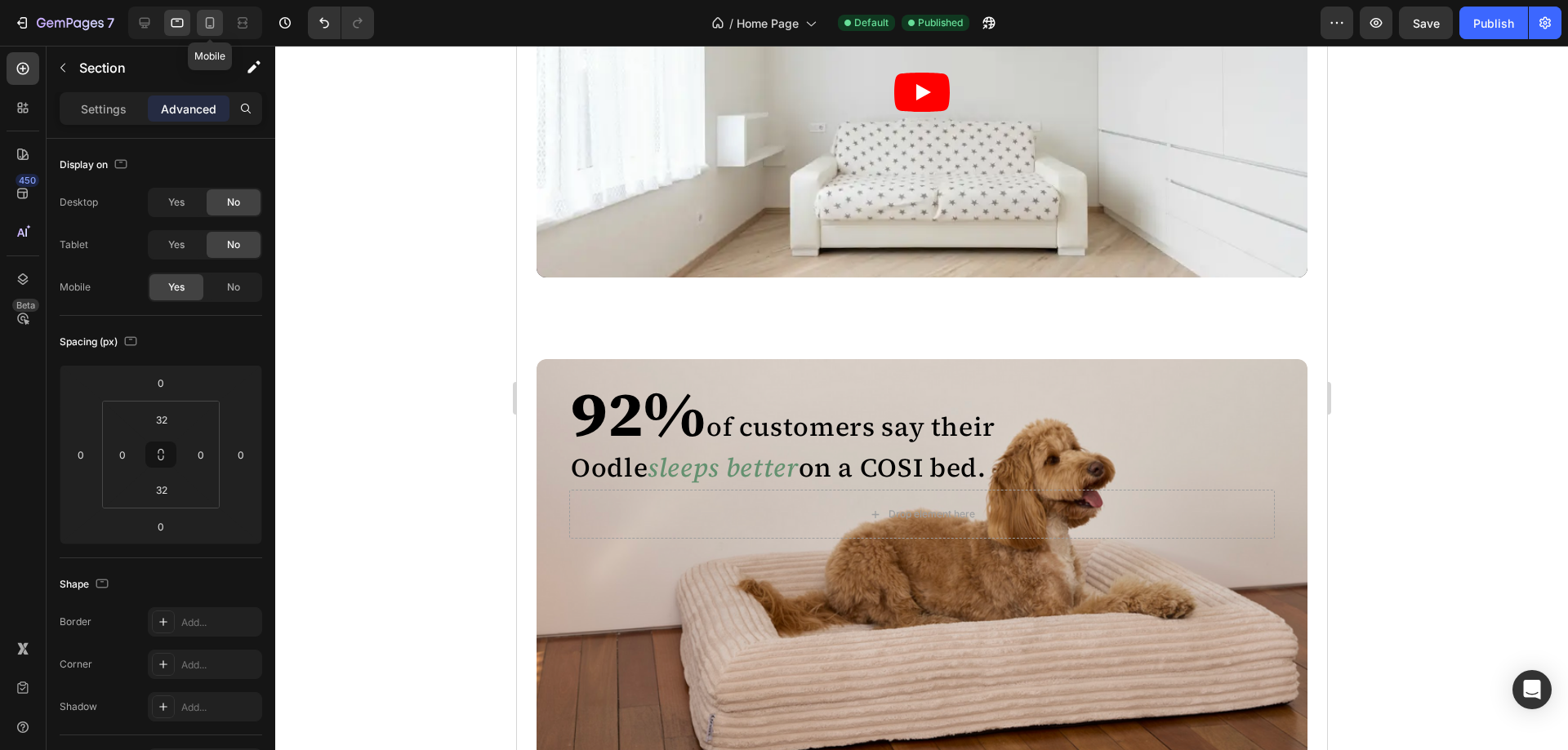
click at [213, 22] on icon at bounding box center [211, 22] width 9 height 11
type input "0"
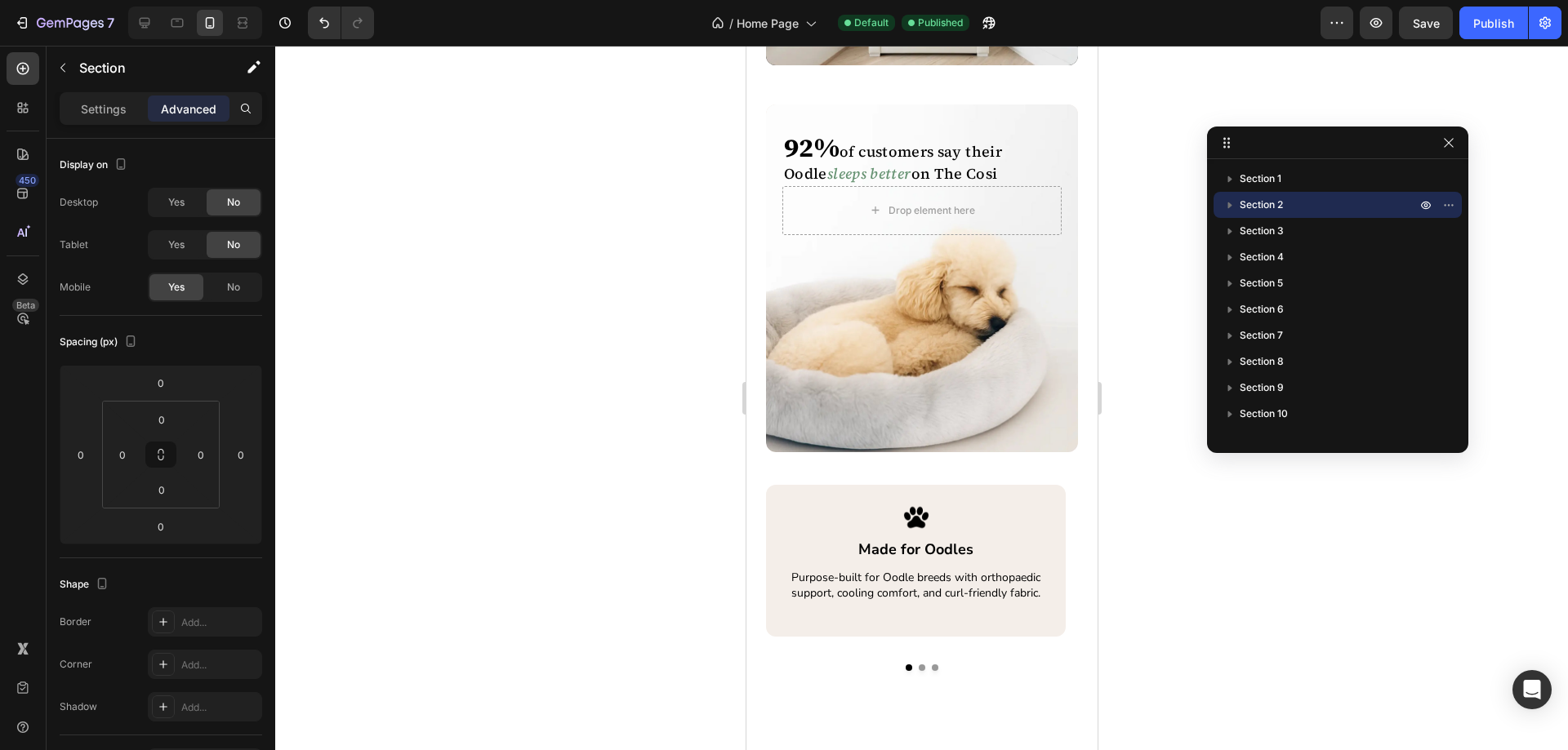
scroll to position [2123, 0]
